Goal: Task Accomplishment & Management: Use online tool/utility

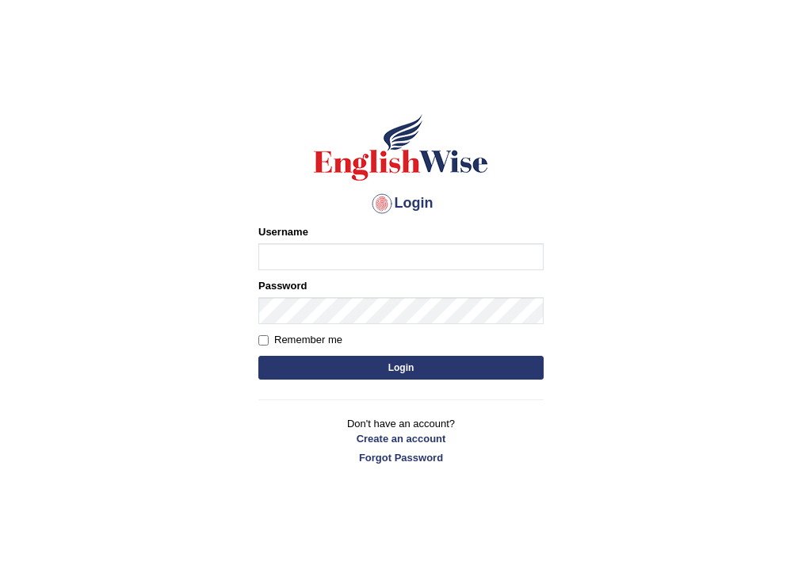
click at [317, 254] on input "Username" at bounding box center [400, 256] width 285 height 27
type input "habeeb_parramatta"
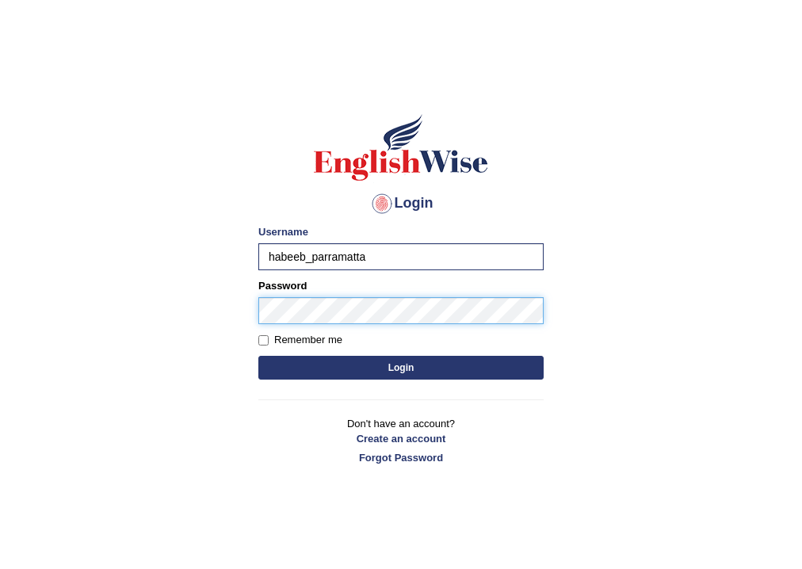
click at [258, 356] on button "Login" at bounding box center [400, 368] width 285 height 24
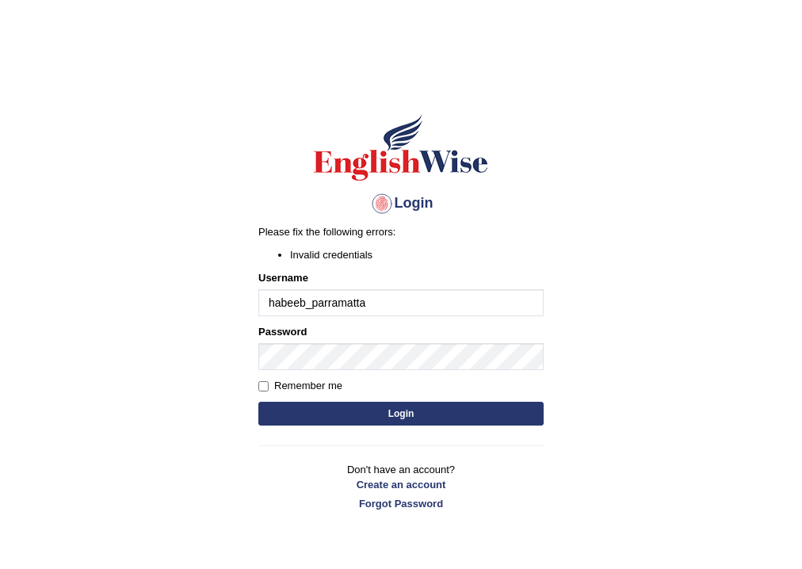
click at [374, 309] on input "habeeb_parramatta" at bounding box center [400, 302] width 285 height 27
type input "habeeb_paramatta"
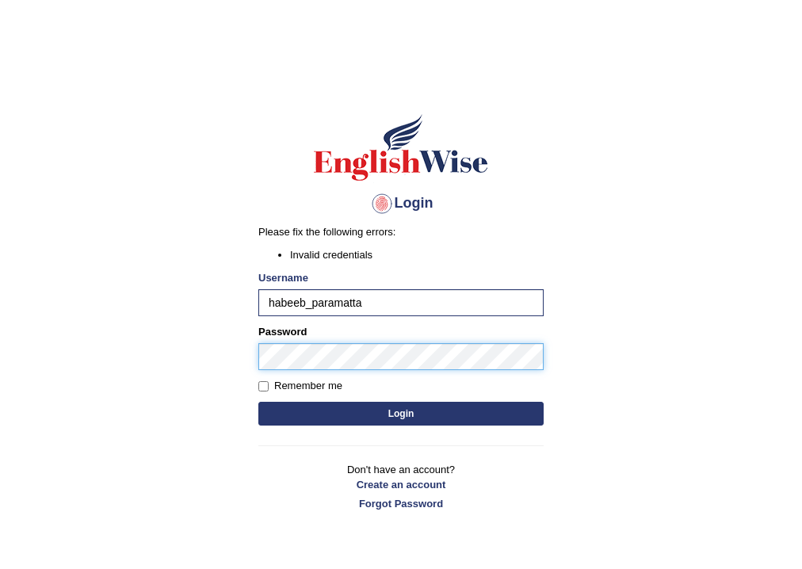
click at [258, 402] on button "Login" at bounding box center [400, 414] width 285 height 24
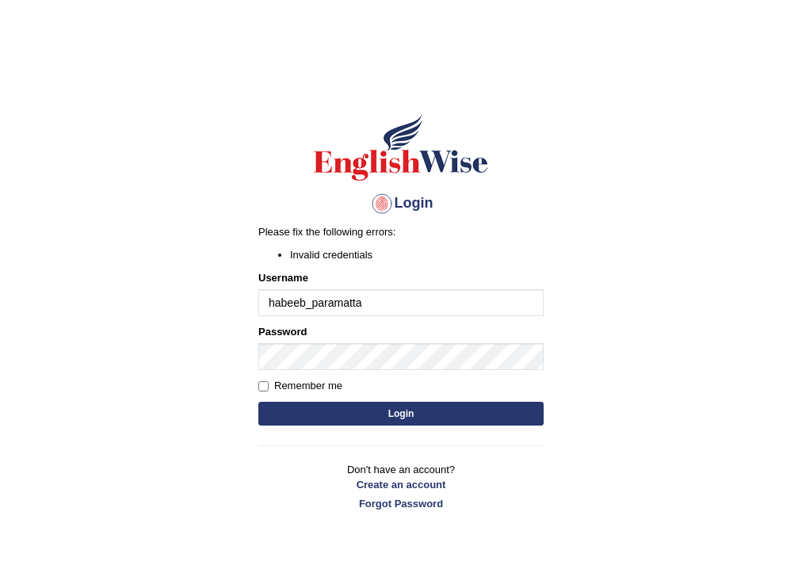
click at [329, 304] on input "habeeb_paramatta" at bounding box center [400, 302] width 285 height 27
type input "habeeb_parramatta"
click at [380, 402] on button "Login" at bounding box center [400, 414] width 285 height 24
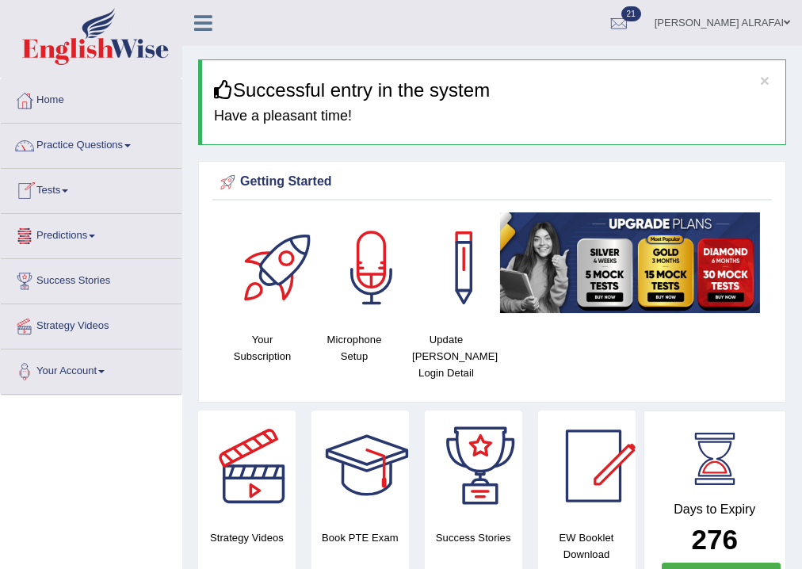
click at [52, 202] on link "Tests" at bounding box center [91, 189] width 181 height 40
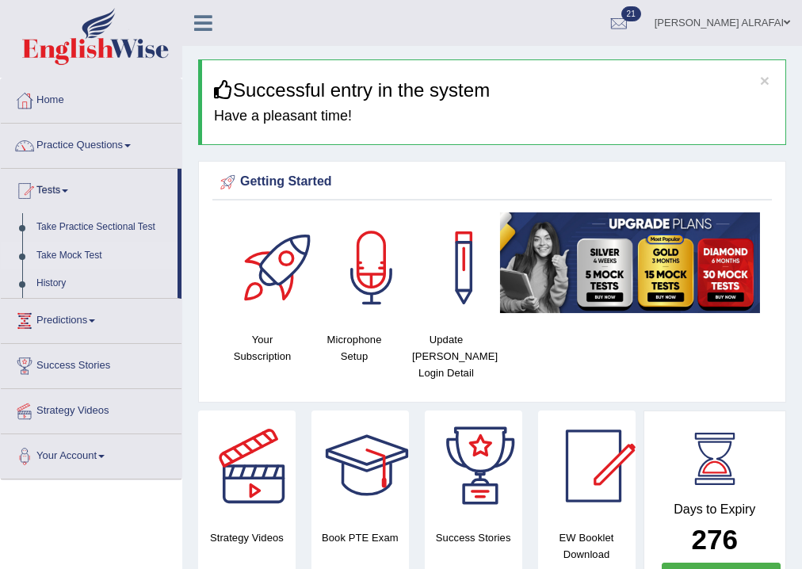
click at [59, 254] on link "Take Mock Test" at bounding box center [103, 256] width 148 height 29
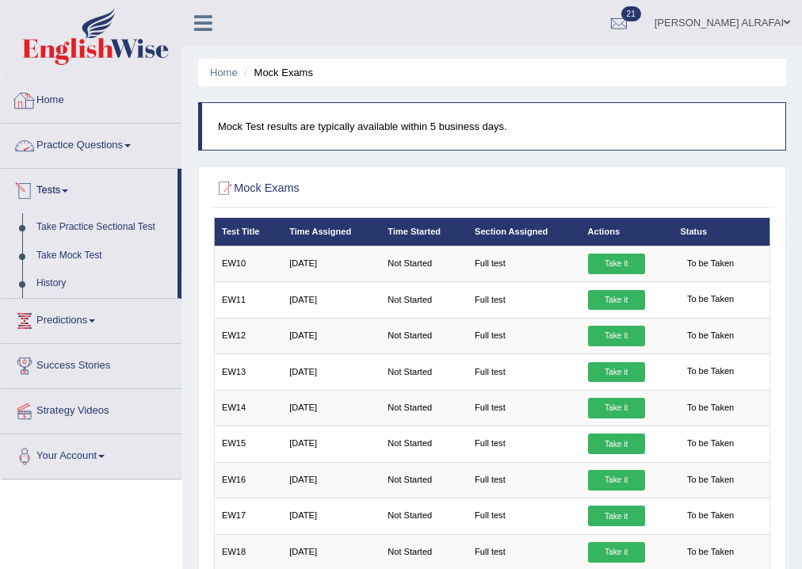
click at [408, 185] on h2 "Mock Exams" at bounding box center [387, 188] width 346 height 21
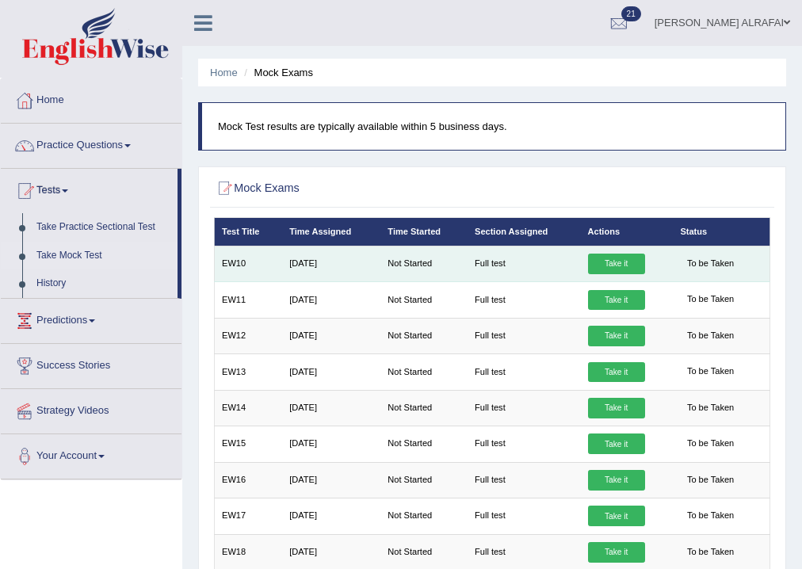
click at [609, 263] on link "Take it" at bounding box center [616, 264] width 57 height 21
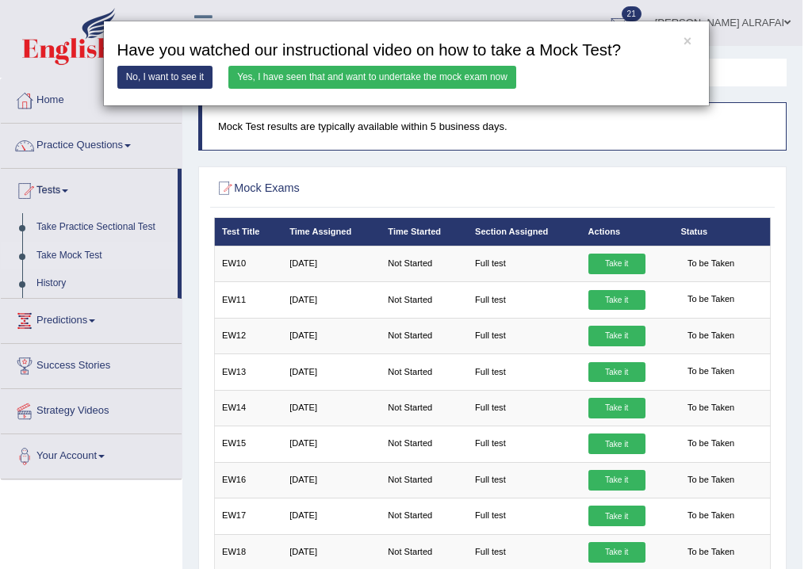
click at [438, 82] on link "Yes, I have seen that and want to undertake the mock exam now" at bounding box center [372, 77] width 288 height 23
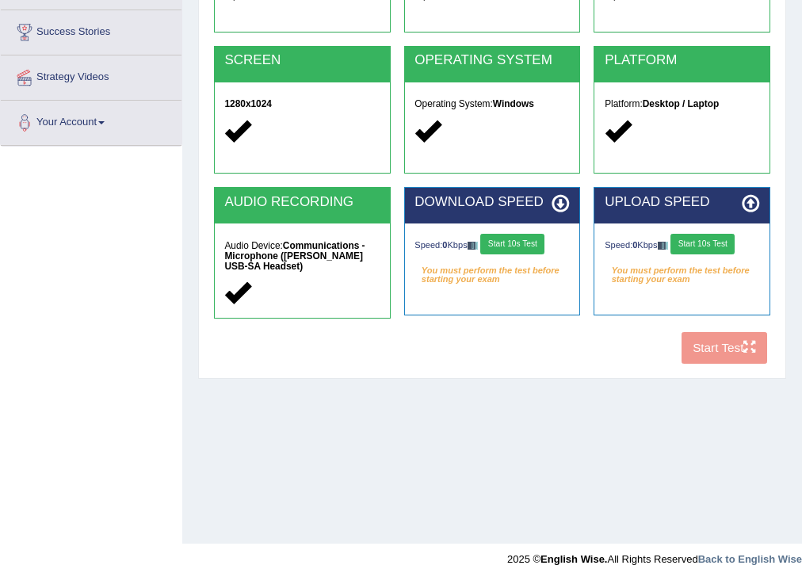
scroll to position [263, 0]
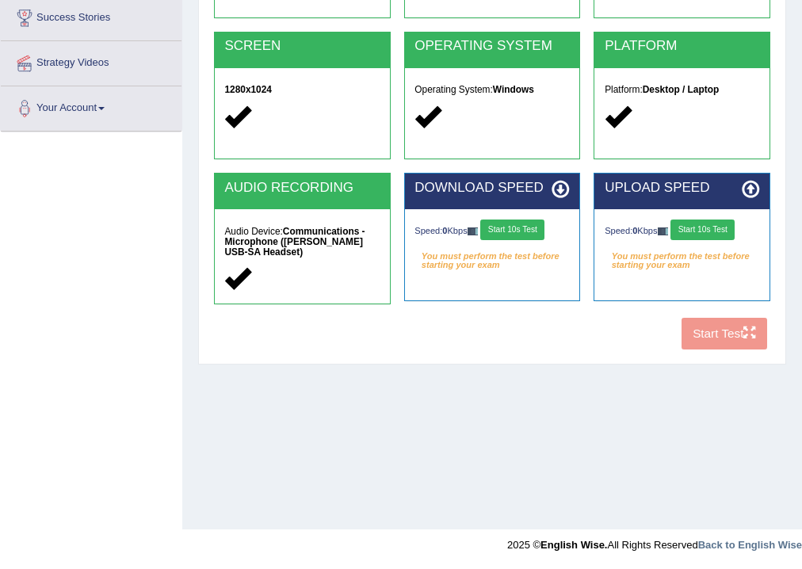
click at [530, 227] on button "Start 10s Test" at bounding box center [512, 230] width 64 height 21
click at [702, 229] on button "Start 10s Test" at bounding box center [703, 230] width 64 height 21
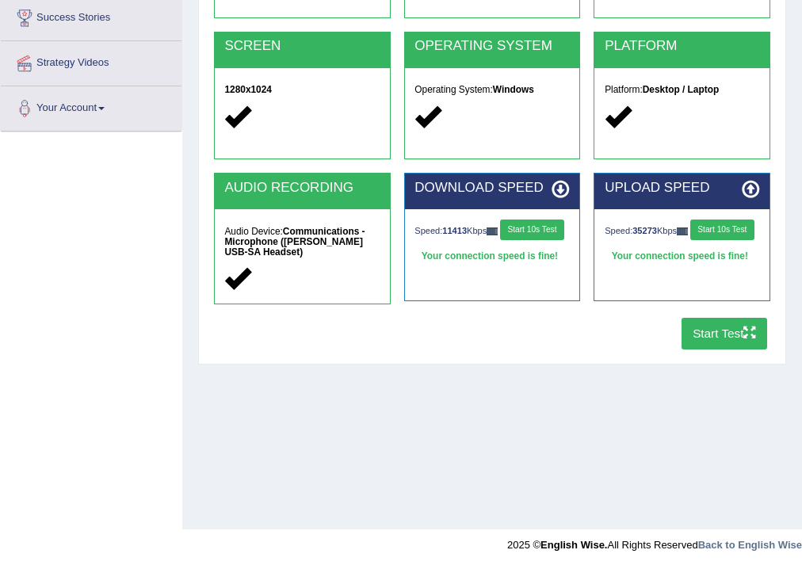
click at [690, 240] on button "Start 10s Test" at bounding box center [722, 230] width 64 height 21
click at [500, 235] on button "Start 10s Test" at bounding box center [532, 230] width 64 height 21
click at [710, 325] on button "Start Test" at bounding box center [725, 333] width 86 height 31
